Goal: Navigation & Orientation: Find specific page/section

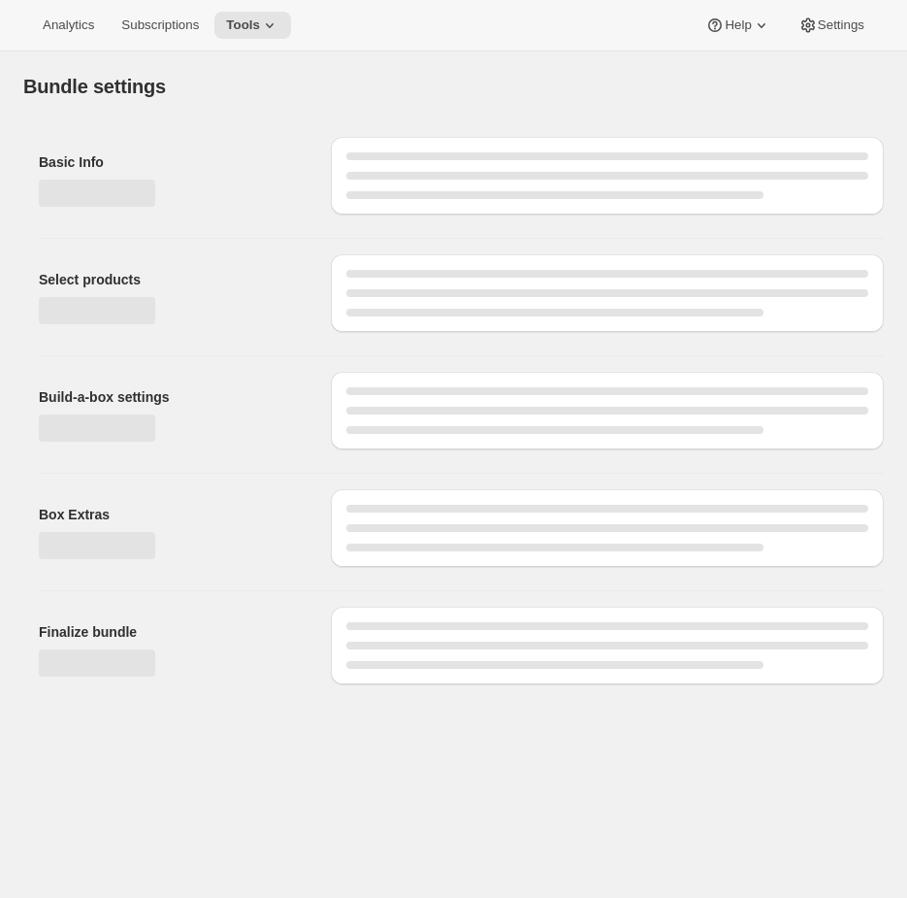
type input "[PERSON_NAME] Wine Club"
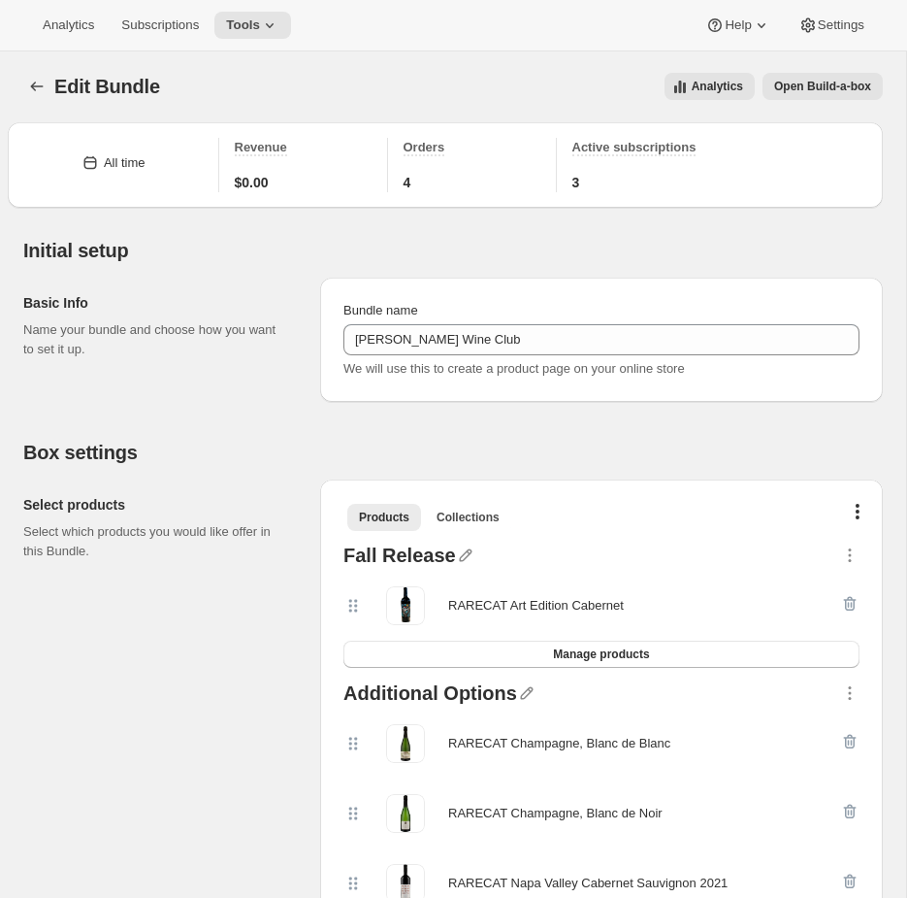
scroll to position [4, 0]
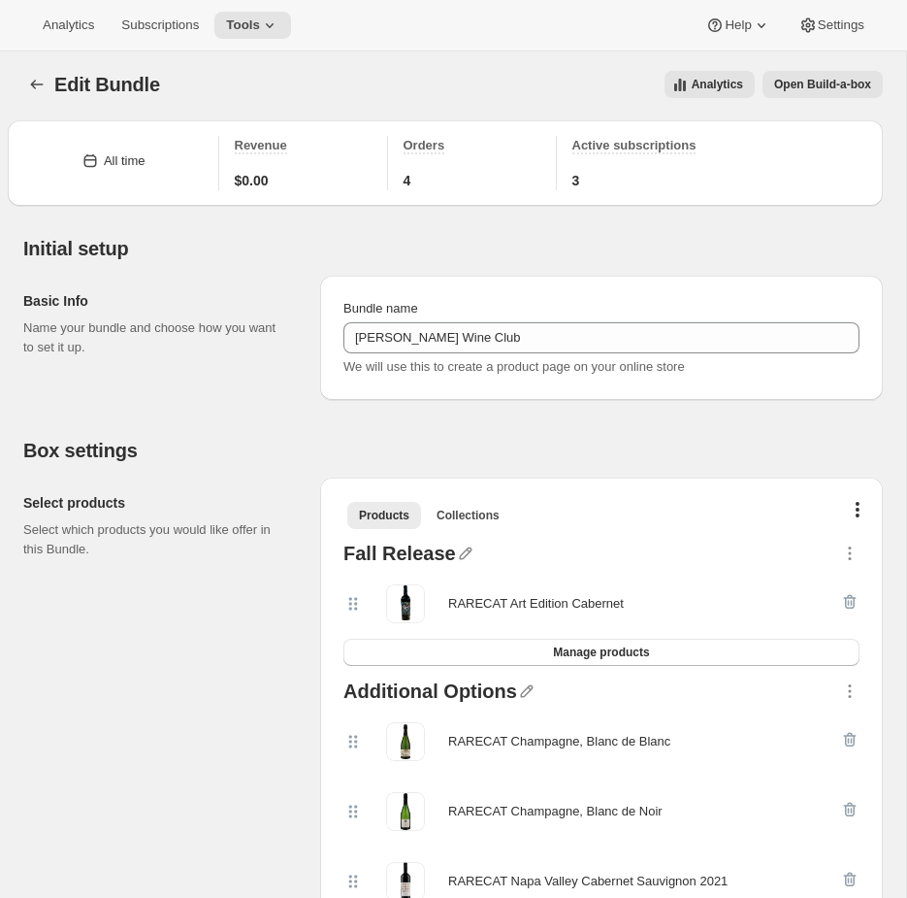
click at [812, 81] on span "Open Build-a-box" at bounding box center [822, 85] width 97 height 16
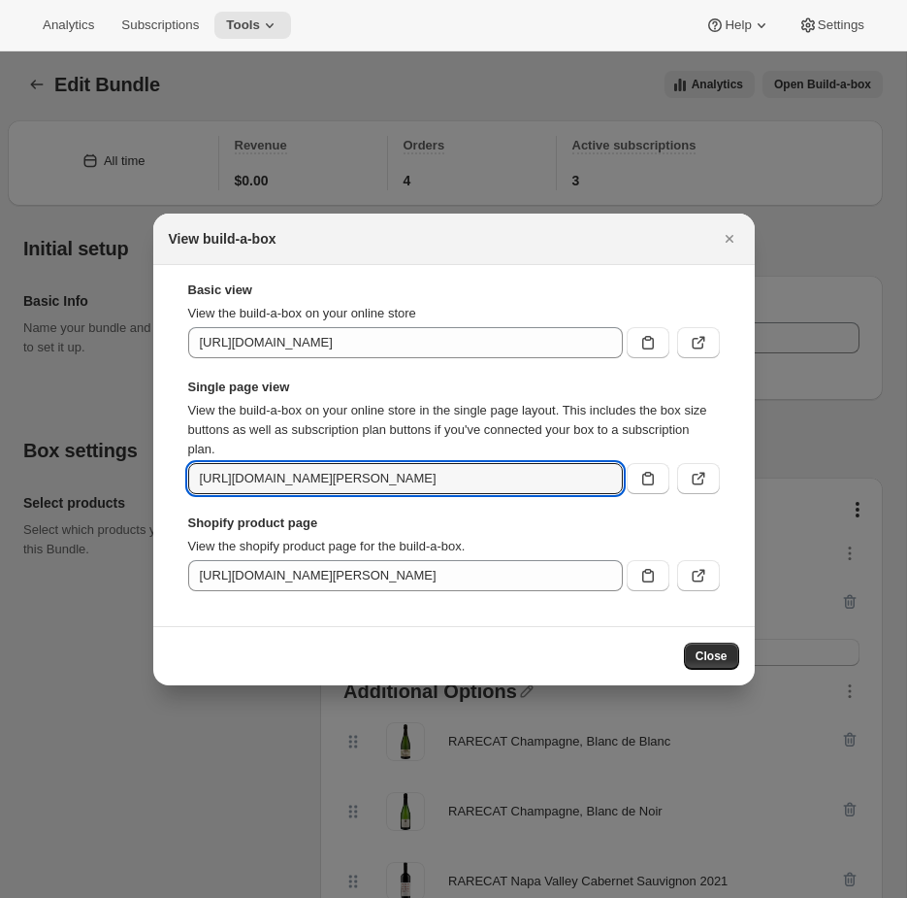
scroll to position [0, 272]
drag, startPoint x: 408, startPoint y: 482, endPoint x: 658, endPoint y: 495, distance: 249.7
click at [658, 495] on div "Basic view View the build-a-box on your online store [URL][DOMAIN_NAME] Single …" at bounding box center [454, 435] width 532 height 310
click at [482, 483] on input "[URL][DOMAIN_NAME][PERSON_NAME]" at bounding box center [405, 478] width 435 height 31
click at [701, 483] on icon ":r35:" at bounding box center [698, 478] width 19 height 19
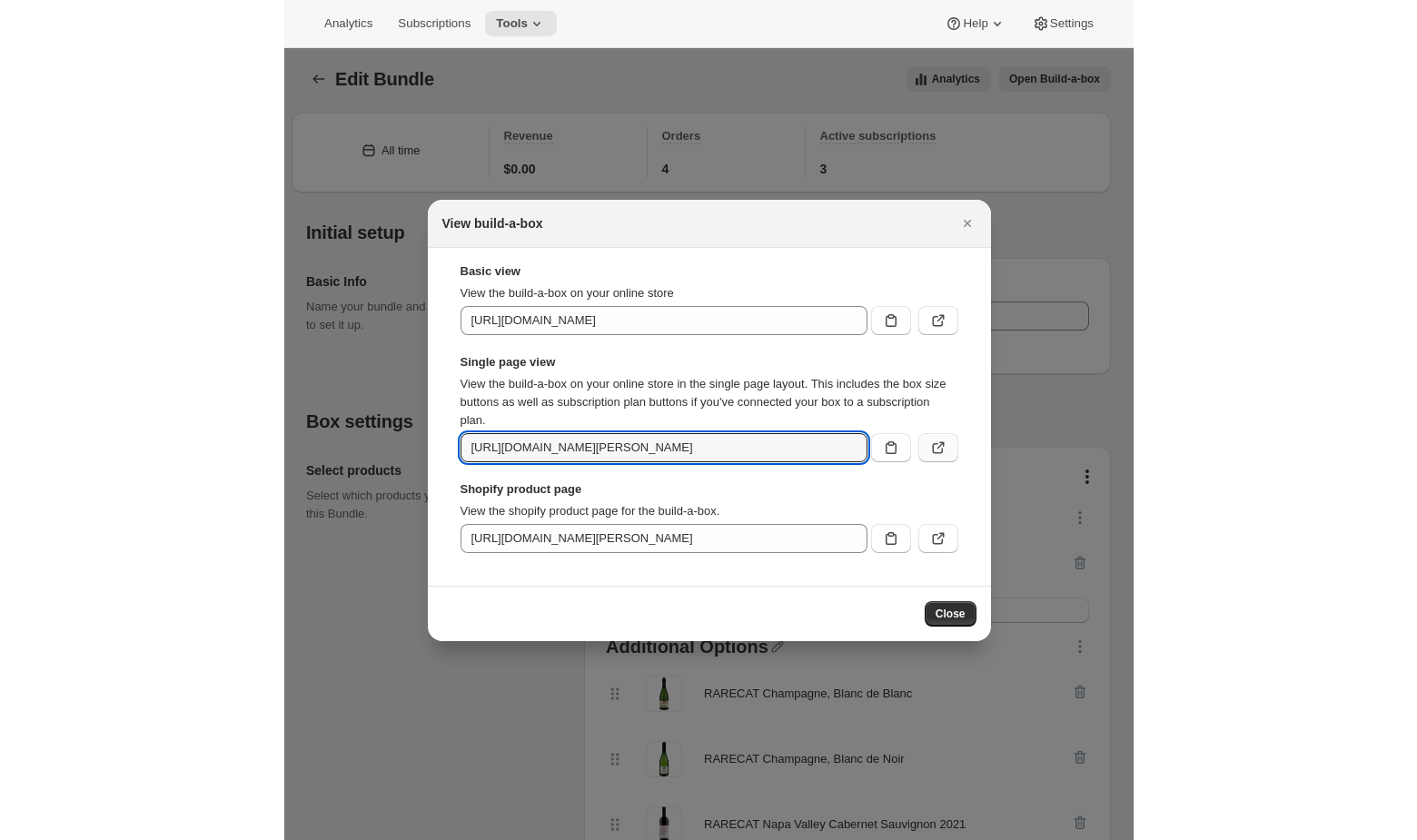
scroll to position [0, 0]
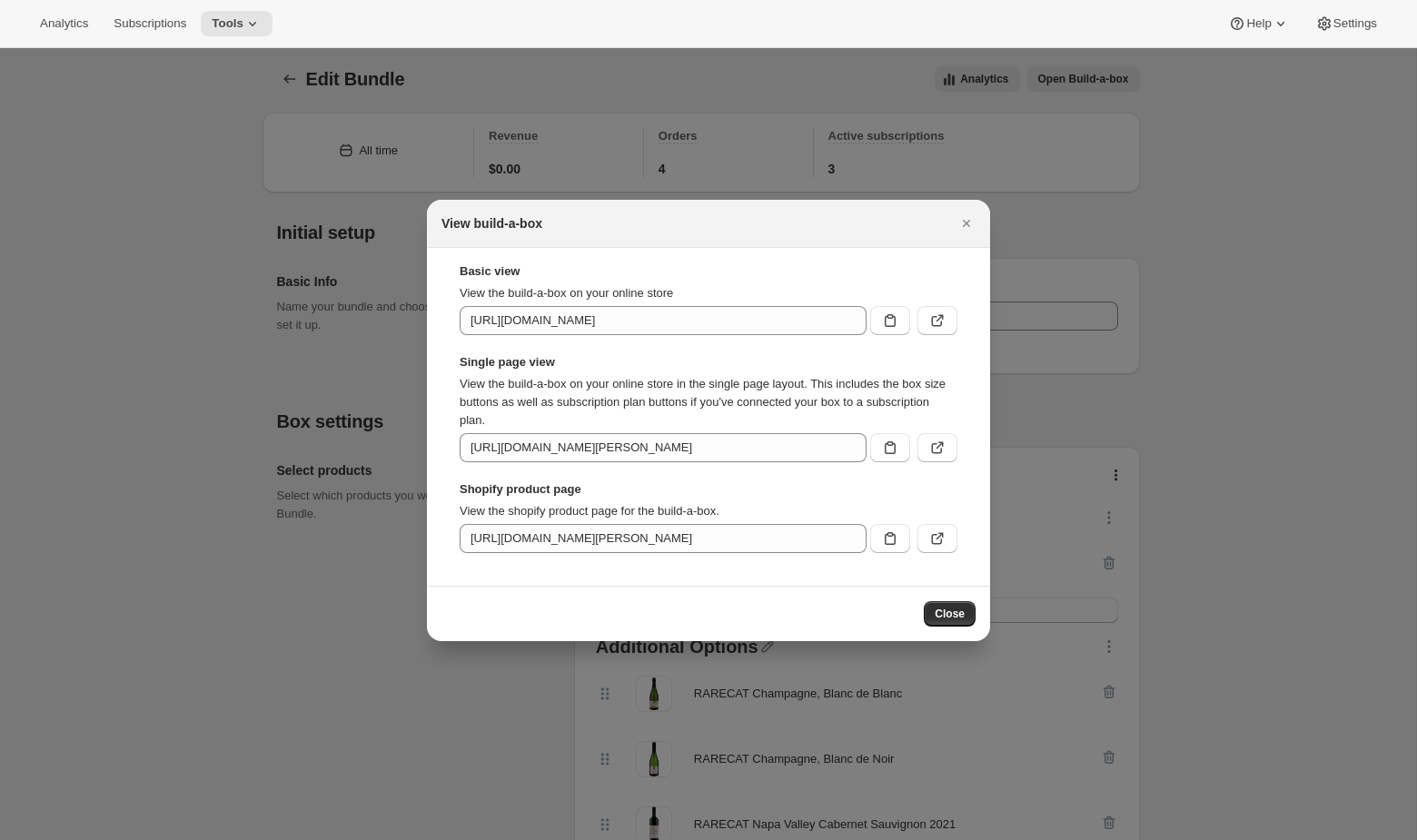
click at [688, 522] on div "Shopify product page View the shopify product page for the build-a-box. [URL][D…" at bounding box center [708, 516] width 498 height 73
click at [679, 537] on input "[URL][DOMAIN_NAME][PERSON_NAME]" at bounding box center [663, 538] width 407 height 29
